Goal: Information Seeking & Learning: Learn about a topic

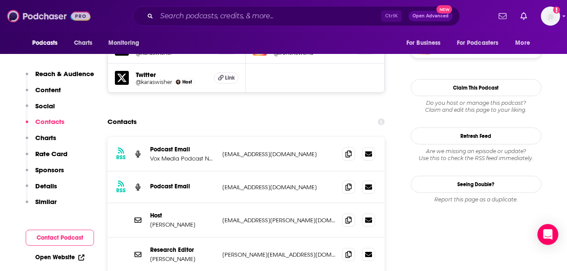
click at [17, 15] on img at bounding box center [49, 16] width 84 height 17
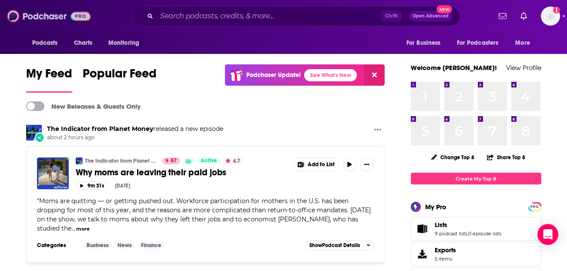
click at [8, 14] on img at bounding box center [49, 16] width 84 height 17
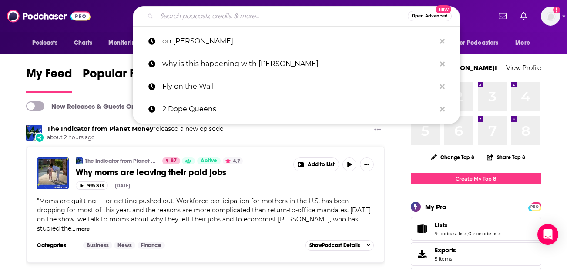
click at [189, 19] on input "Search podcasts, credits, & more..." at bounding box center [282, 16] width 251 height 14
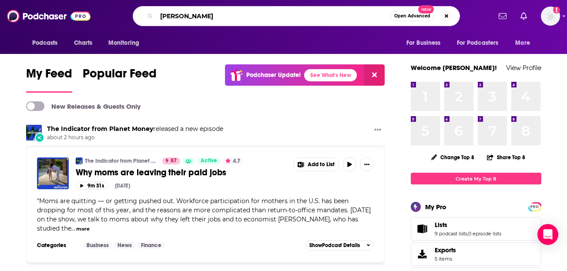
type input "[PERSON_NAME]"
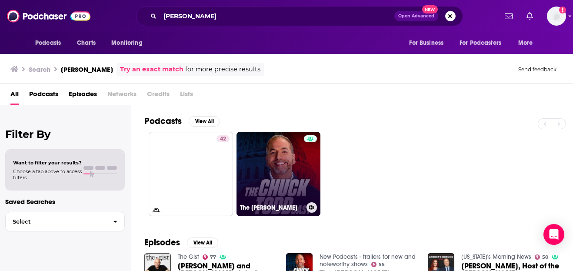
click at [251, 169] on link "The [PERSON_NAME]" at bounding box center [279, 174] width 84 height 84
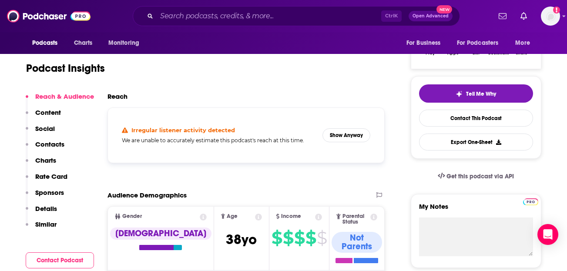
scroll to position [174, 0]
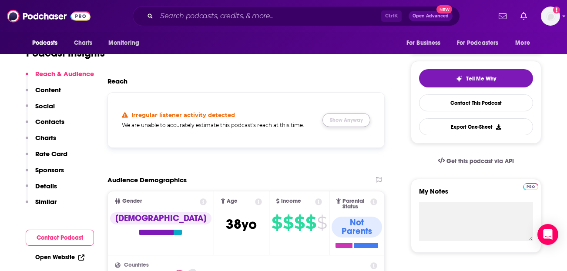
click at [341, 116] on button "Show Anyway" at bounding box center [346, 120] width 48 height 14
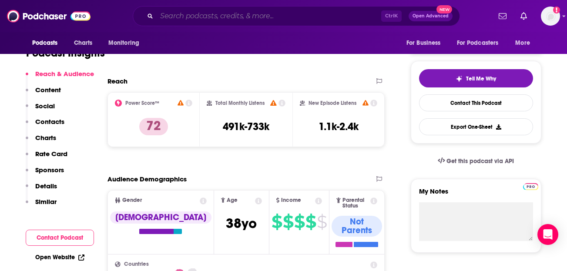
click at [226, 15] on input "Search podcasts, credits, & more..." at bounding box center [269, 16] width 224 height 14
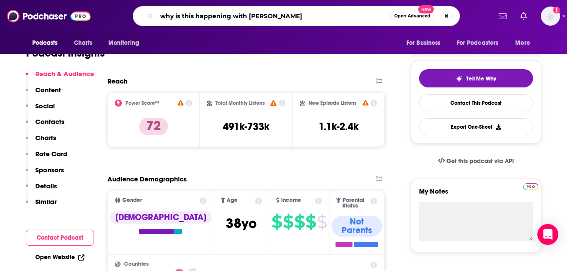
type input "why is this happening with [PERSON_NAME]"
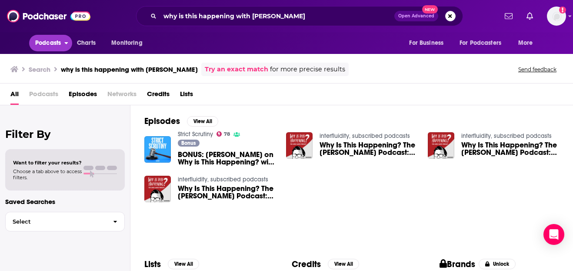
click at [52, 43] on span "Podcasts" at bounding box center [48, 43] width 26 height 12
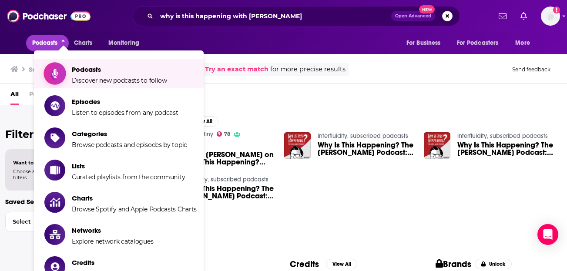
click at [84, 75] on span "Podcasts Discover new podcasts to follow" at bounding box center [119, 74] width 95 height 22
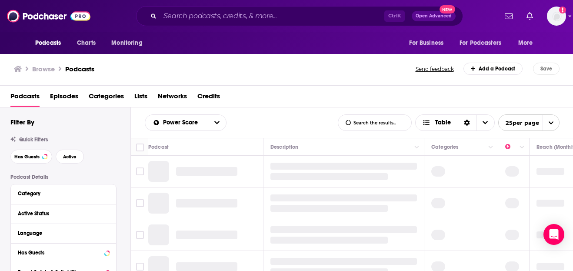
click at [217, 9] on div "Ctrl K Open Advanced New" at bounding box center [299, 16] width 327 height 20
click at [215, 18] on input "Search podcasts, credits, & more..." at bounding box center [272, 16] width 224 height 14
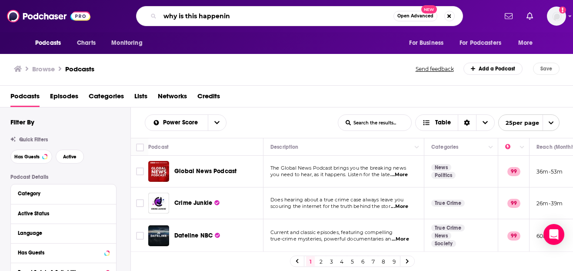
type input "why is this happening"
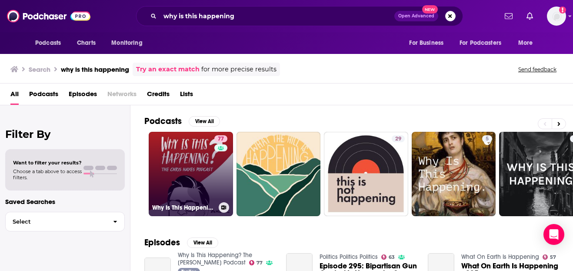
click at [186, 194] on link "77 Why Is This Happening? The [PERSON_NAME] Podcast" at bounding box center [191, 174] width 84 height 84
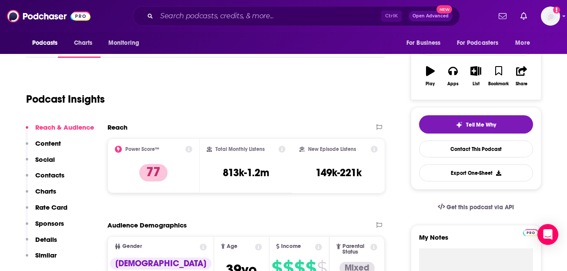
scroll to position [130, 0]
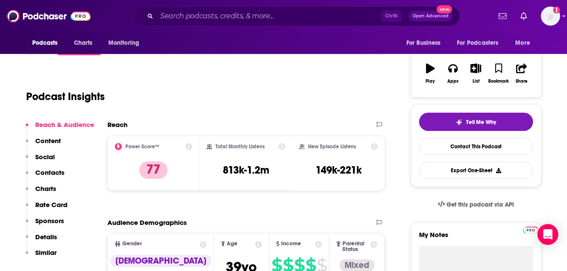
drag, startPoint x: 332, startPoint y: 127, endPoint x: 380, endPoint y: 87, distance: 62.6
click at [329, 129] on div "Reach" at bounding box center [246, 127] width 278 height 15
